Goal: Task Accomplishment & Management: Manage account settings

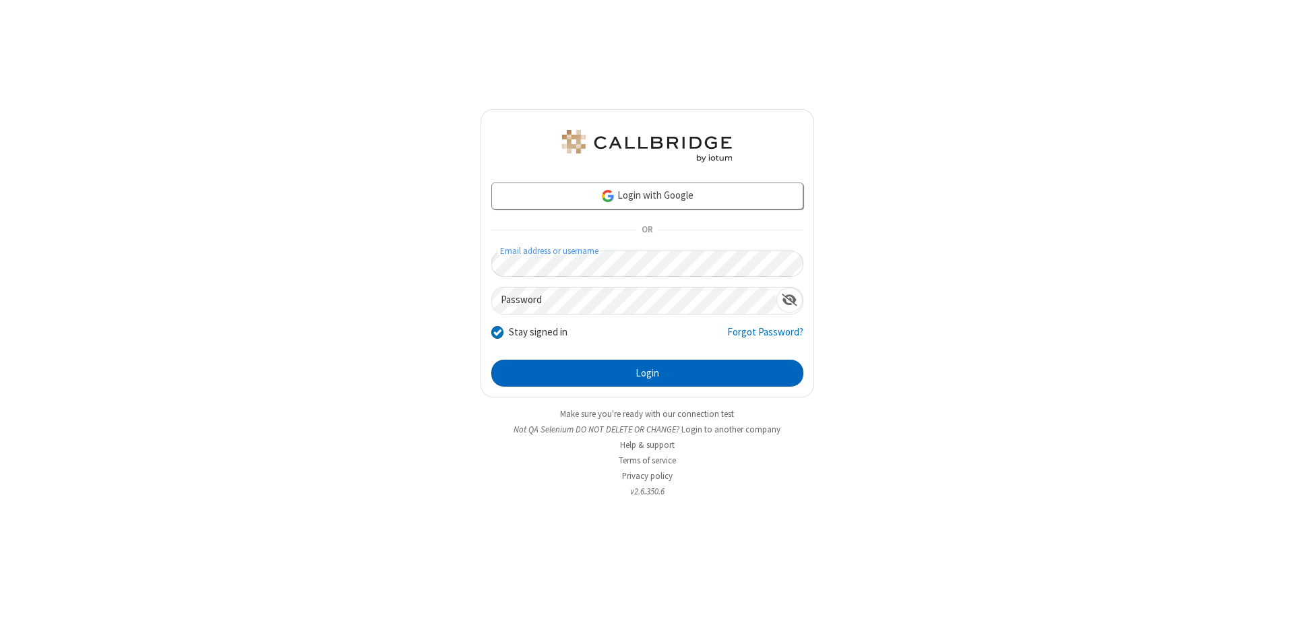
click at [647, 373] on button "Login" at bounding box center [647, 373] width 312 height 27
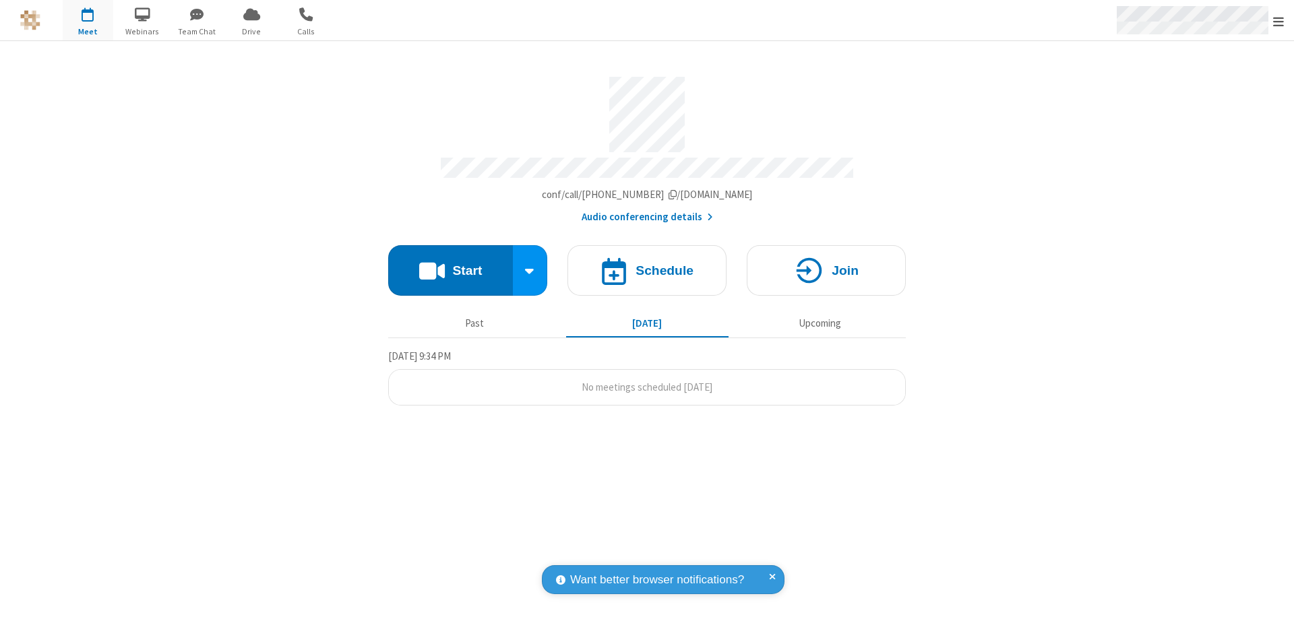
click at [1279, 21] on span "Open menu" at bounding box center [1278, 21] width 11 height 13
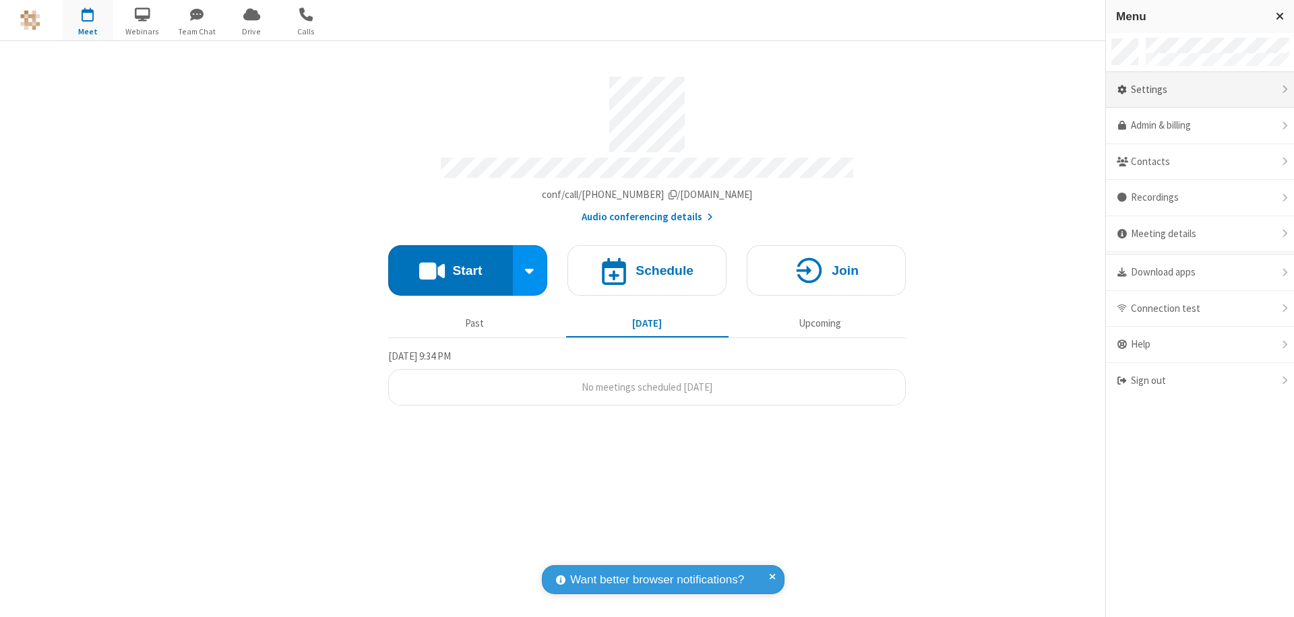
click at [1200, 90] on div "Settings" at bounding box center [1200, 90] width 188 height 36
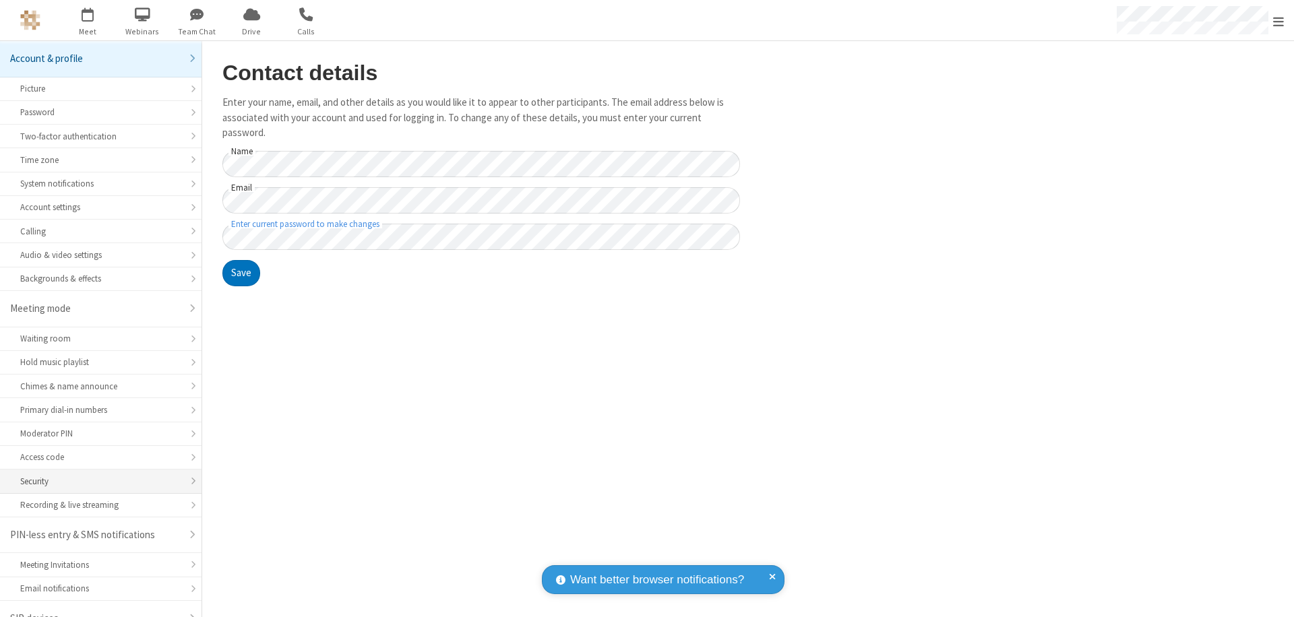
click at [96, 475] on div "Security" at bounding box center [100, 481] width 161 height 13
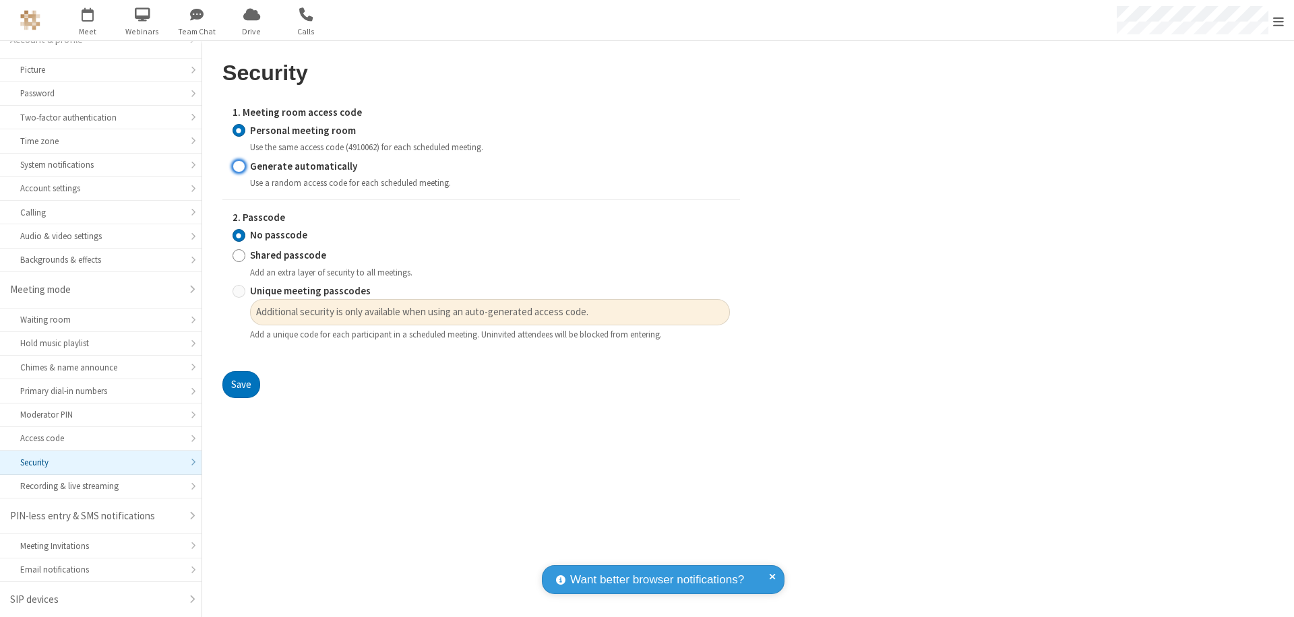
click at [239, 166] on input "Generate automatically" at bounding box center [239, 166] width 13 height 14
radio input "true"
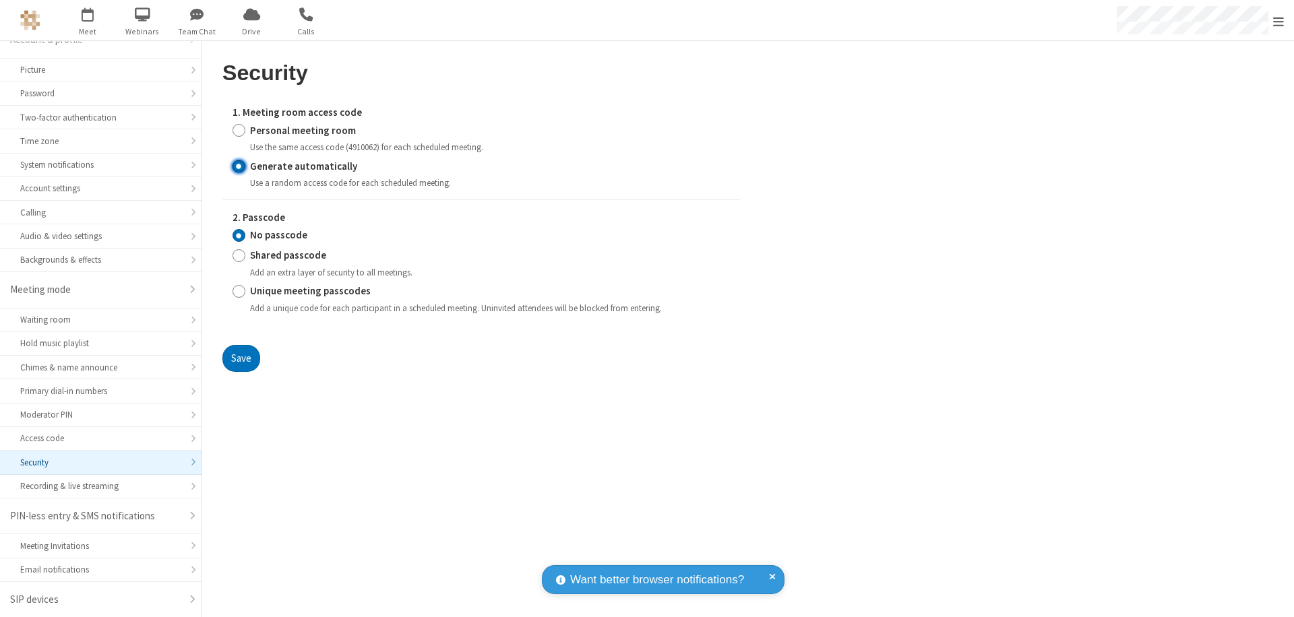
click at [239, 235] on input "No passcode" at bounding box center [239, 235] width 13 height 14
click at [241, 358] on button "Save" at bounding box center [241, 358] width 38 height 27
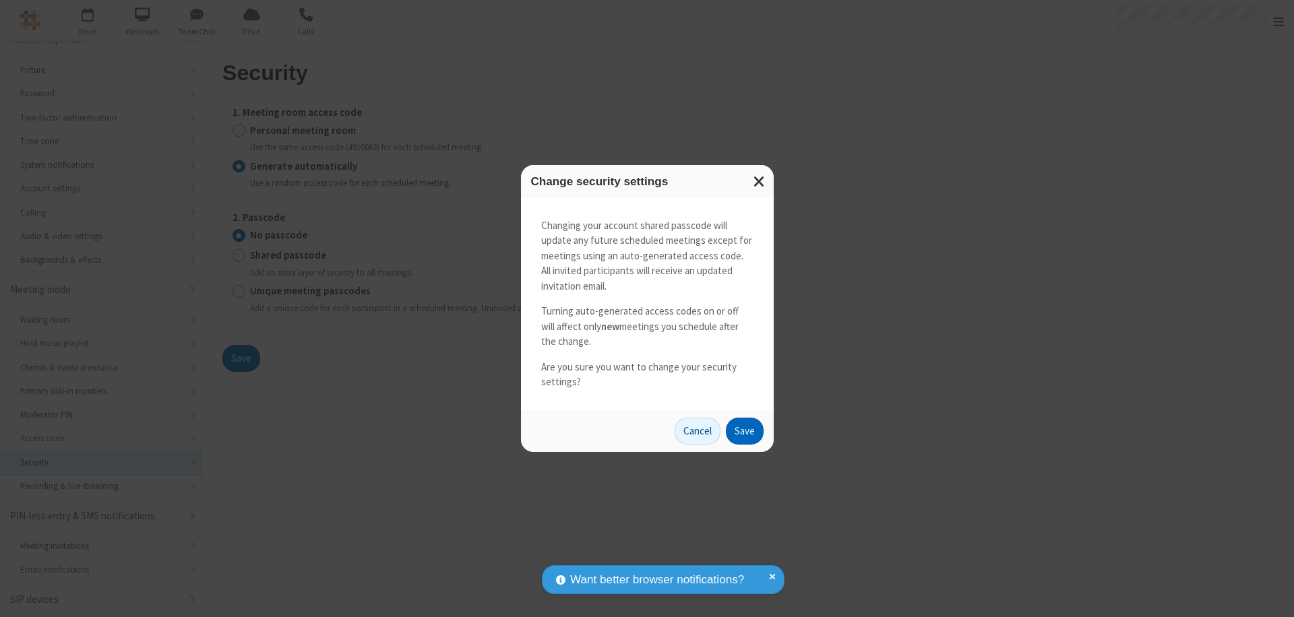
click at [744, 431] on button "Save" at bounding box center [745, 431] width 38 height 27
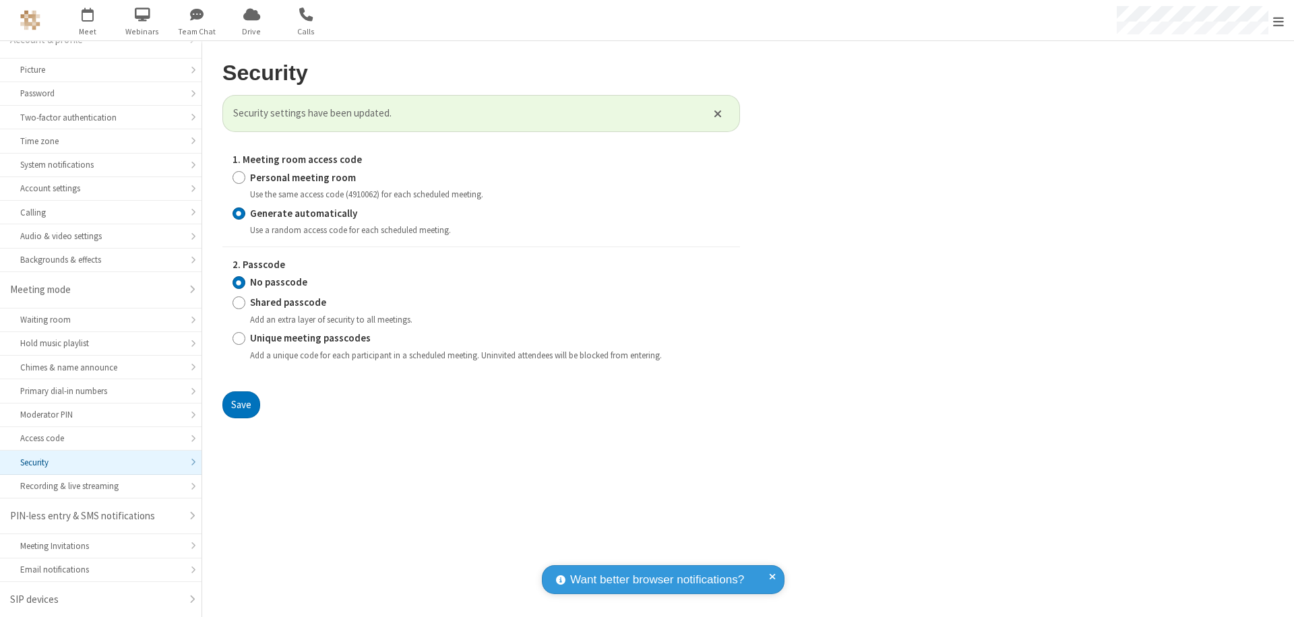
click at [1279, 21] on span "Open menu" at bounding box center [1278, 21] width 11 height 13
click at [88, 20] on span "button" at bounding box center [88, 14] width 51 height 23
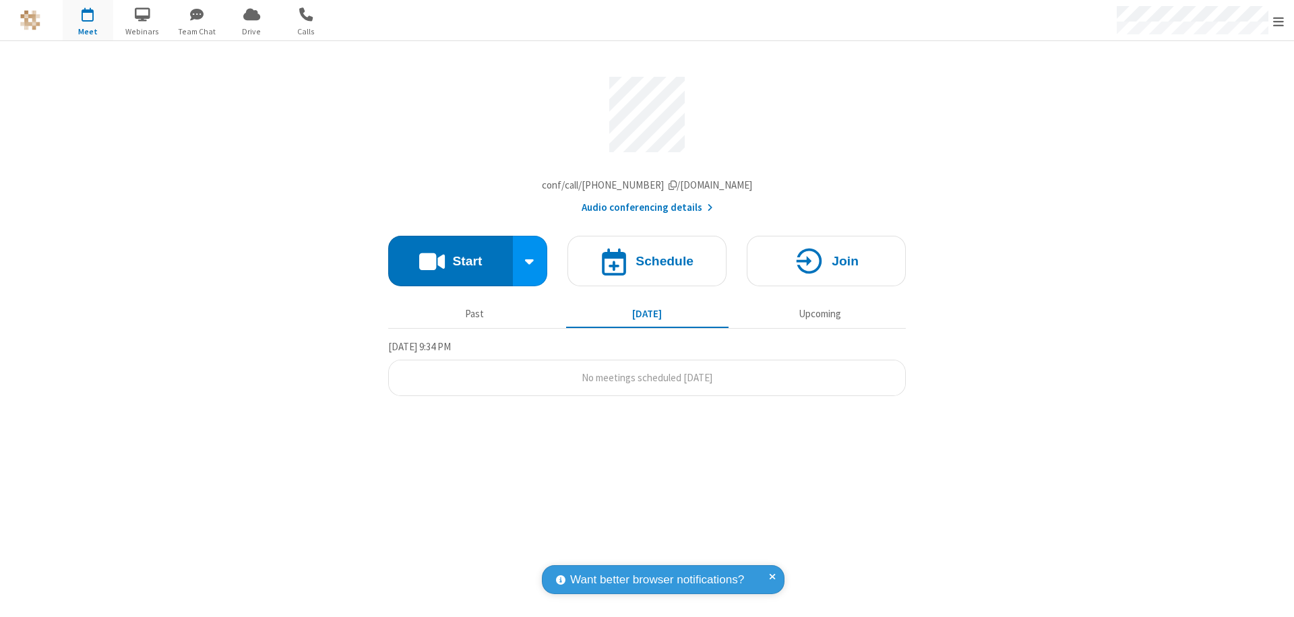
click at [647, 264] on h4 "Schedule" at bounding box center [665, 261] width 58 height 13
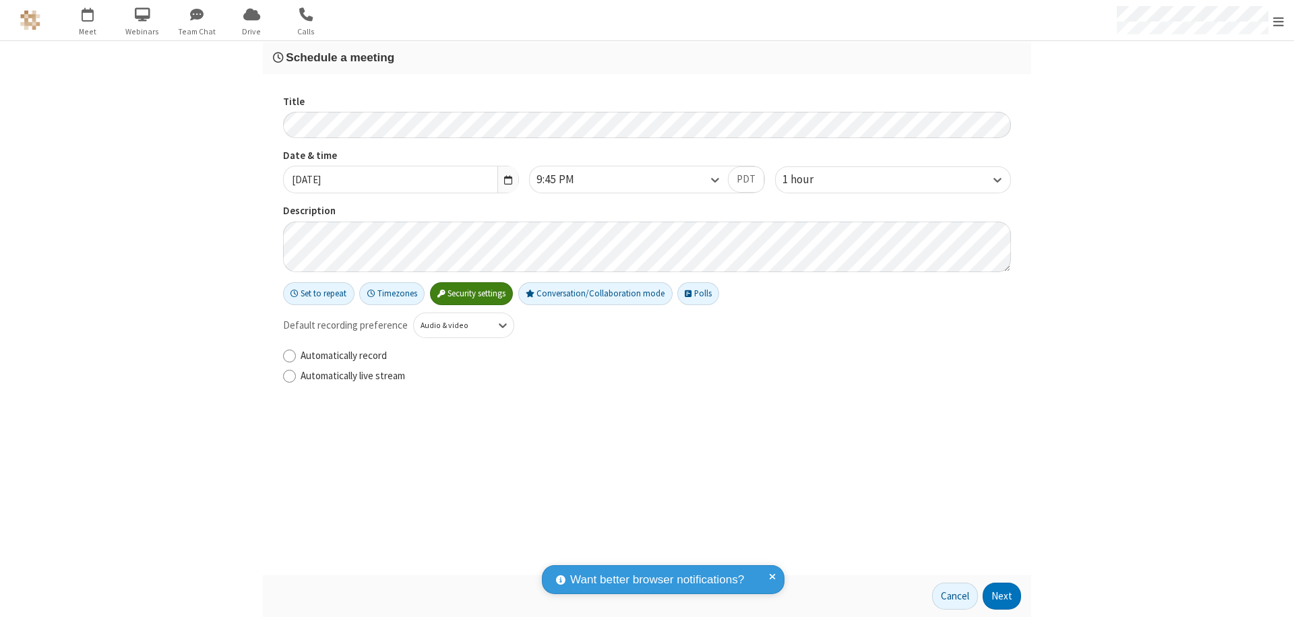
click at [647, 57] on h3 "Schedule a meeting" at bounding box center [647, 57] width 748 height 13
click at [1002, 597] on button "Next" at bounding box center [1002, 596] width 38 height 27
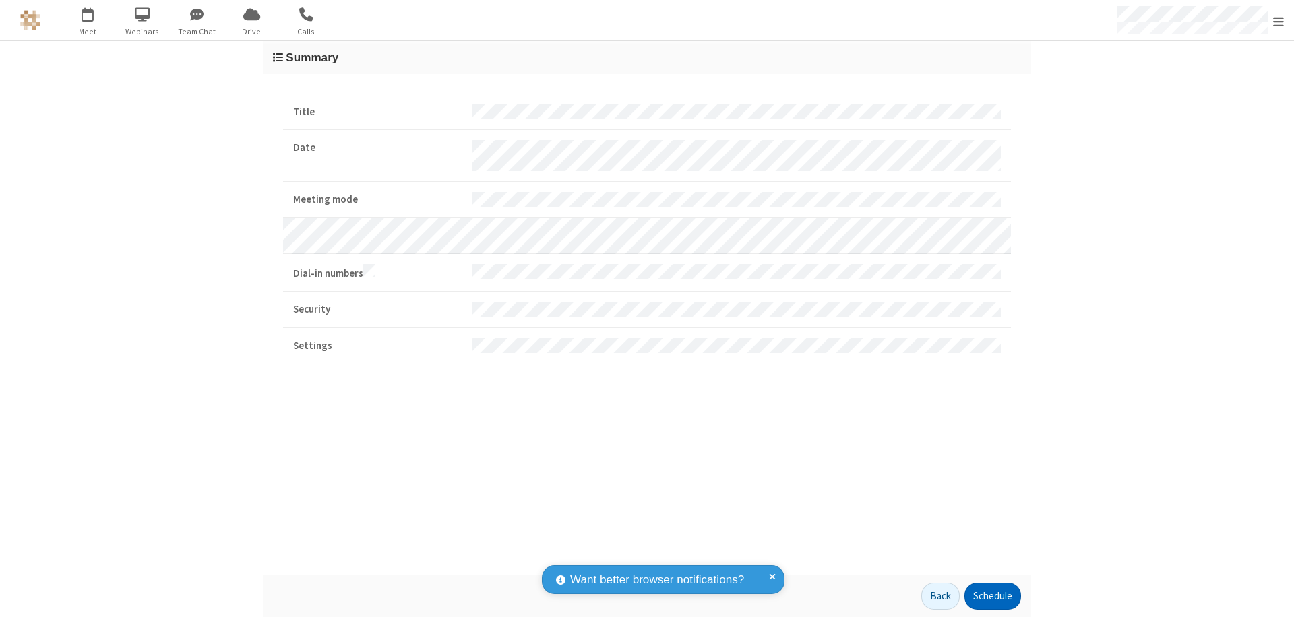
click at [992, 597] on button "Schedule" at bounding box center [993, 596] width 57 height 27
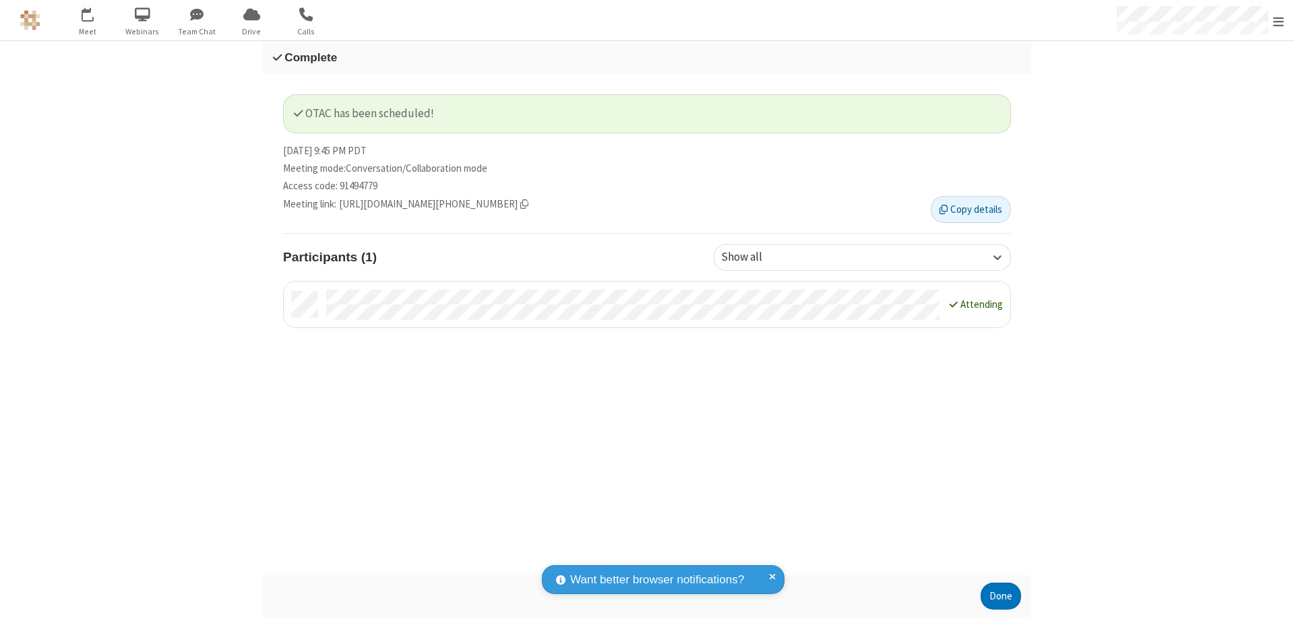
click at [1001, 597] on button "Done" at bounding box center [1001, 596] width 40 height 27
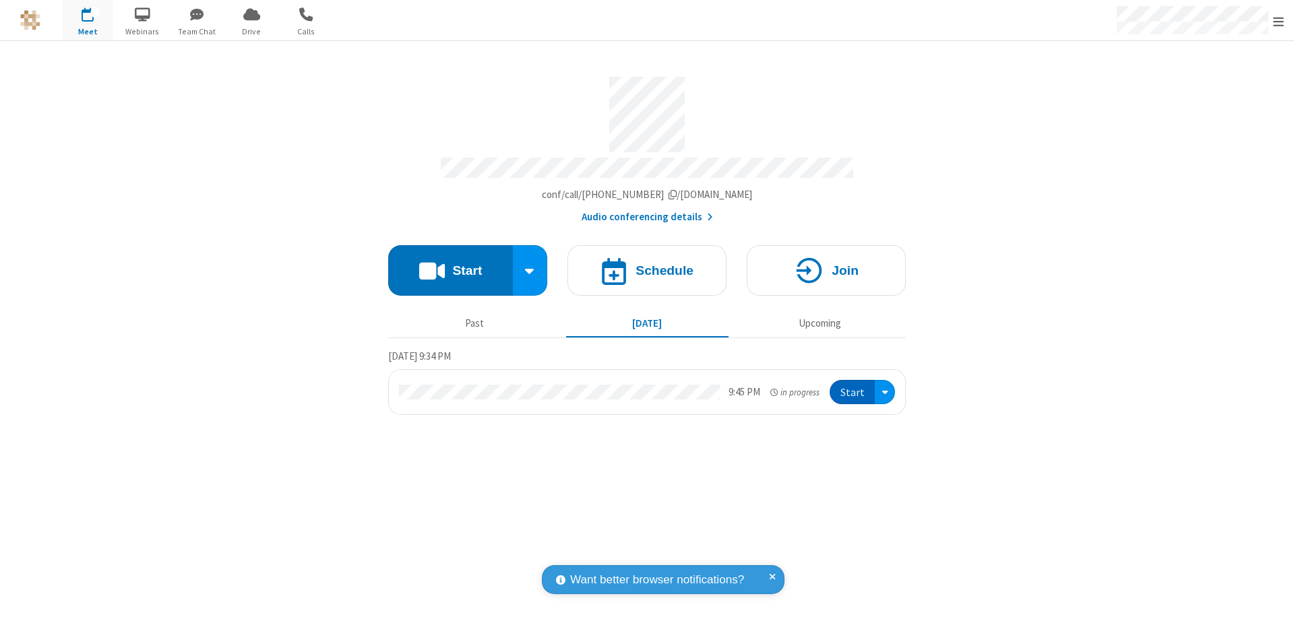
click at [853, 386] on button "Start" at bounding box center [852, 392] width 45 height 25
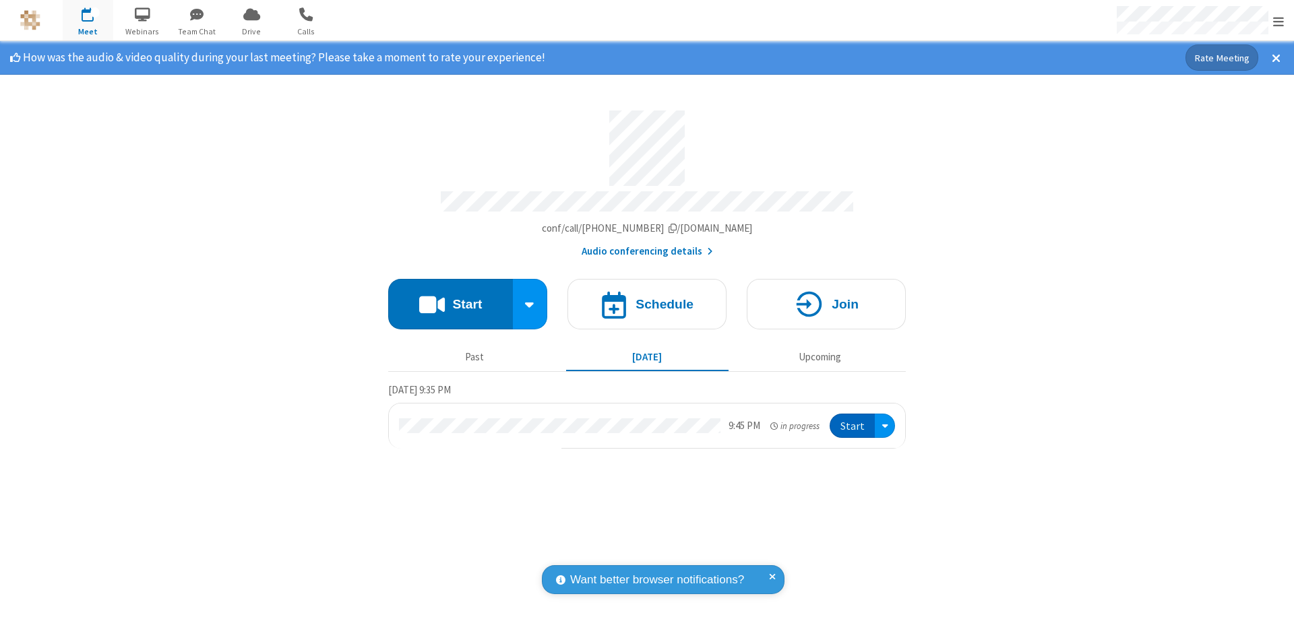
click at [1279, 21] on span "Open menu" at bounding box center [1278, 21] width 11 height 13
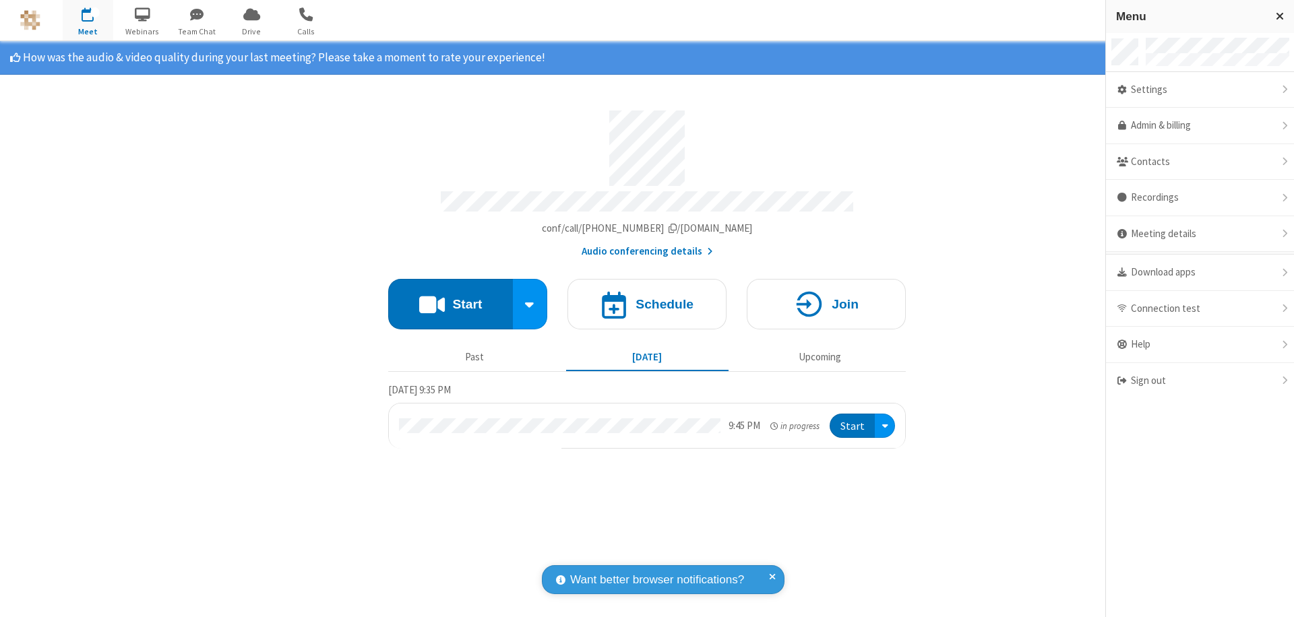
click at [1200, 90] on div "Settings" at bounding box center [1200, 90] width 188 height 36
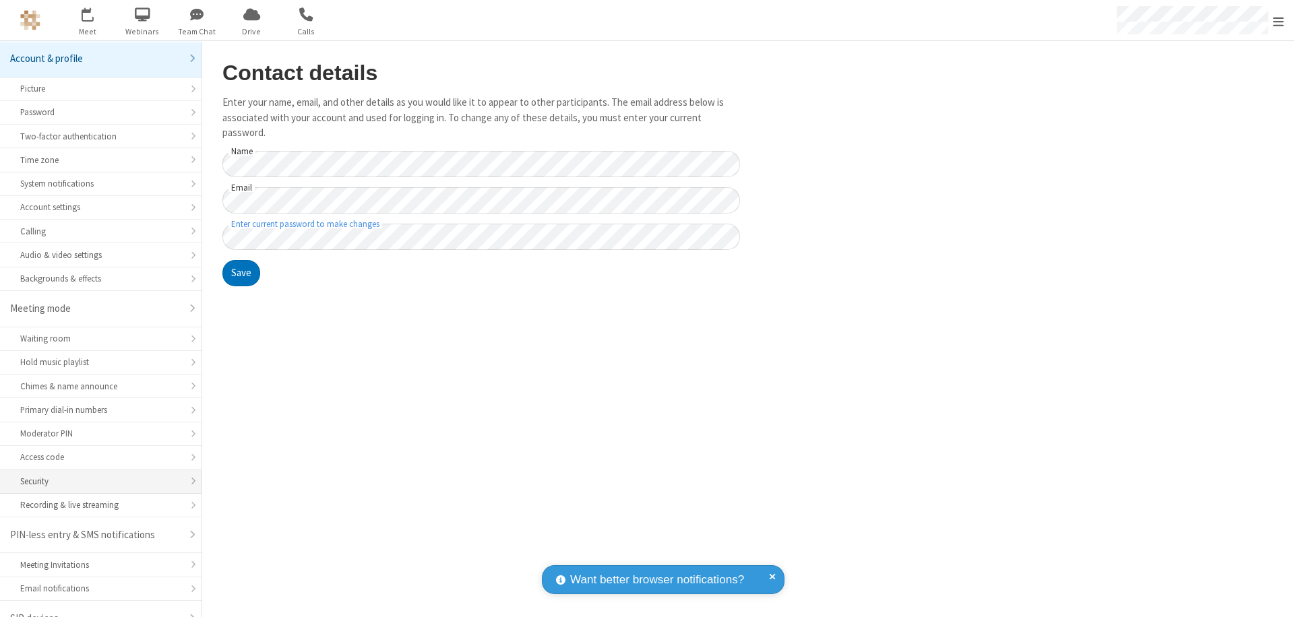
click at [96, 475] on div "Security" at bounding box center [100, 481] width 161 height 13
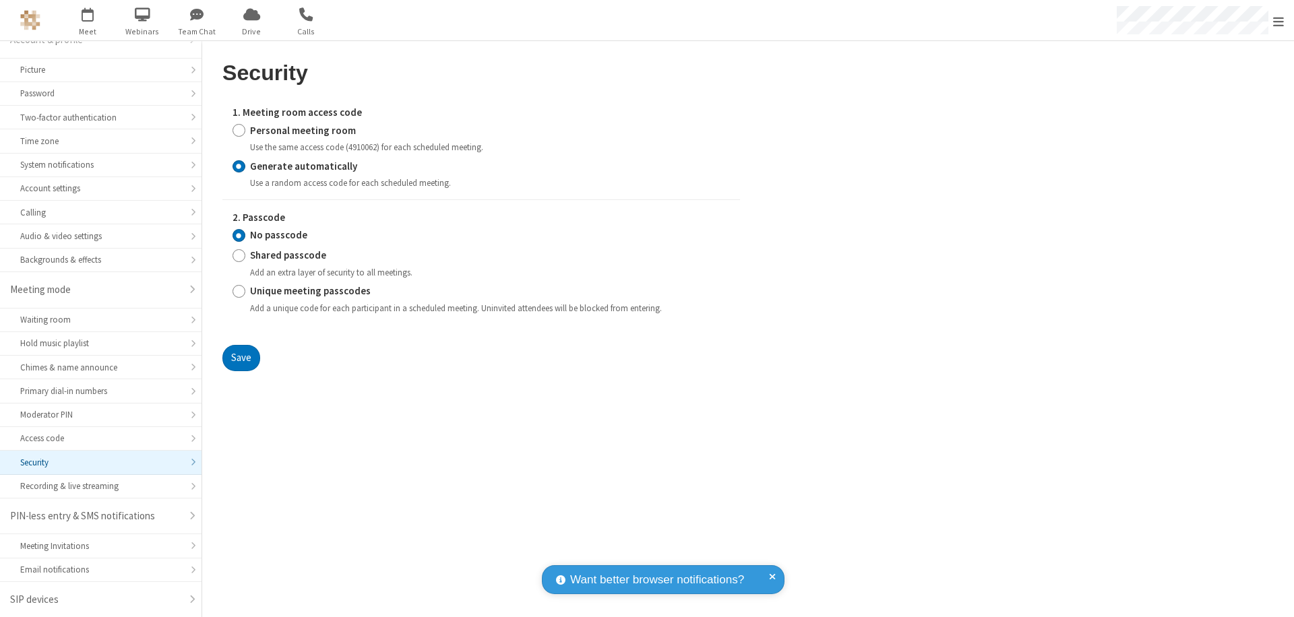
click at [239, 130] on input "Personal meeting room" at bounding box center [239, 130] width 13 height 14
radio input "true"
click at [239, 235] on input "No passcode" at bounding box center [239, 235] width 13 height 14
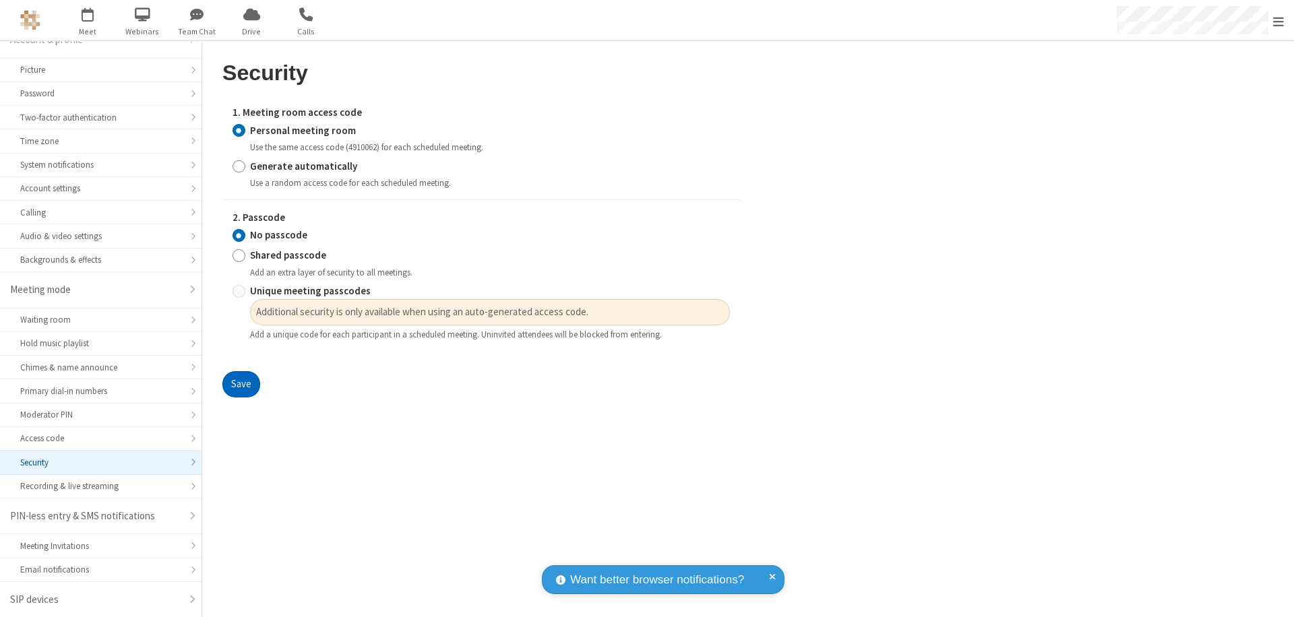
click at [241, 385] on button "Save" at bounding box center [241, 384] width 38 height 27
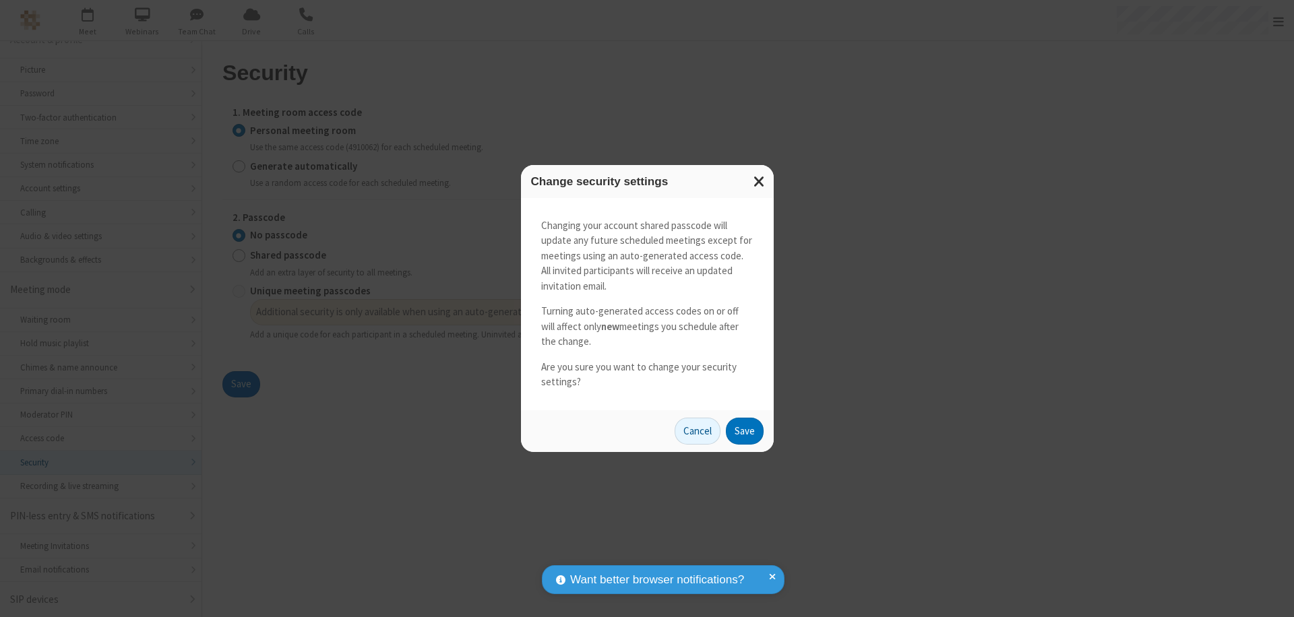
click at [744, 431] on button "Save" at bounding box center [745, 431] width 38 height 27
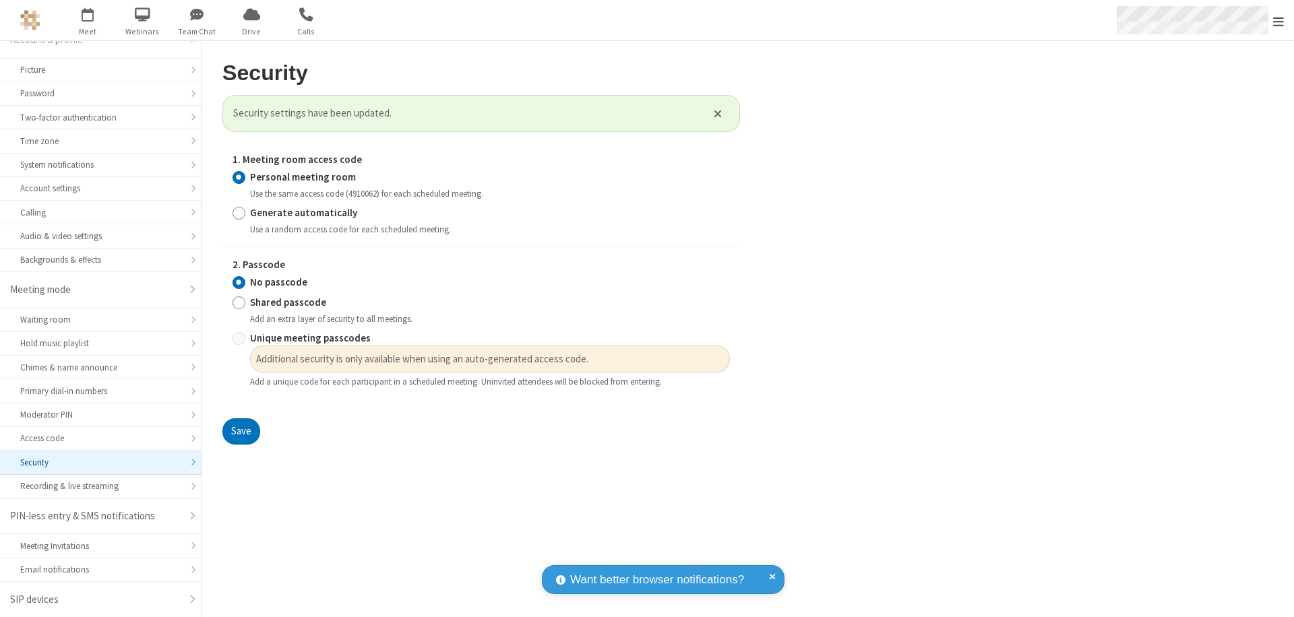
click at [1279, 20] on span "Open menu" at bounding box center [1278, 21] width 11 height 13
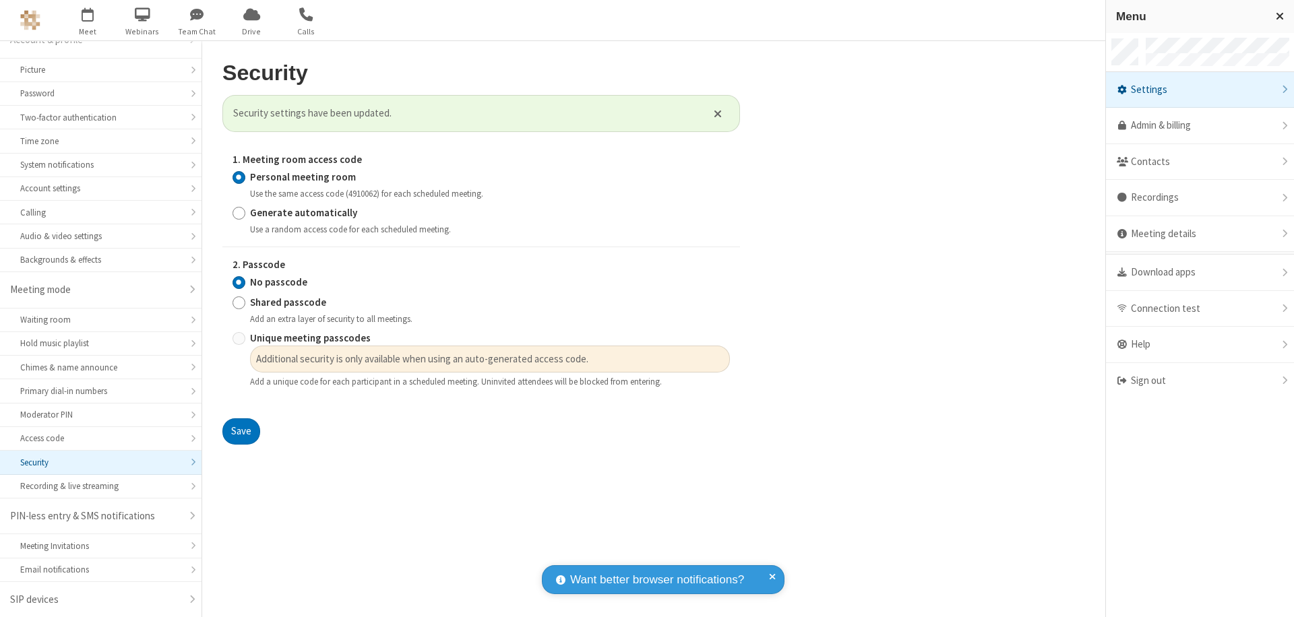
click at [1247, 381] on div "Sign out" at bounding box center [1200, 381] width 188 height 36
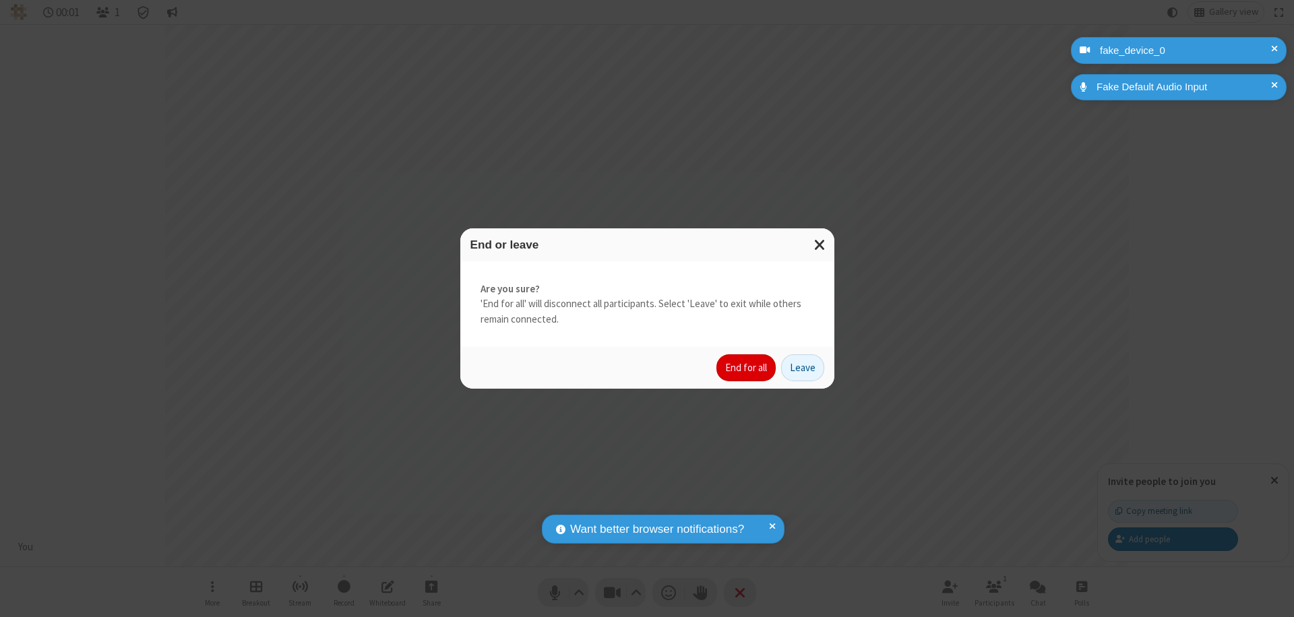
click at [747, 368] on button "End for all" at bounding box center [745, 368] width 59 height 27
